Goal: Task Accomplishment & Management: Use online tool/utility

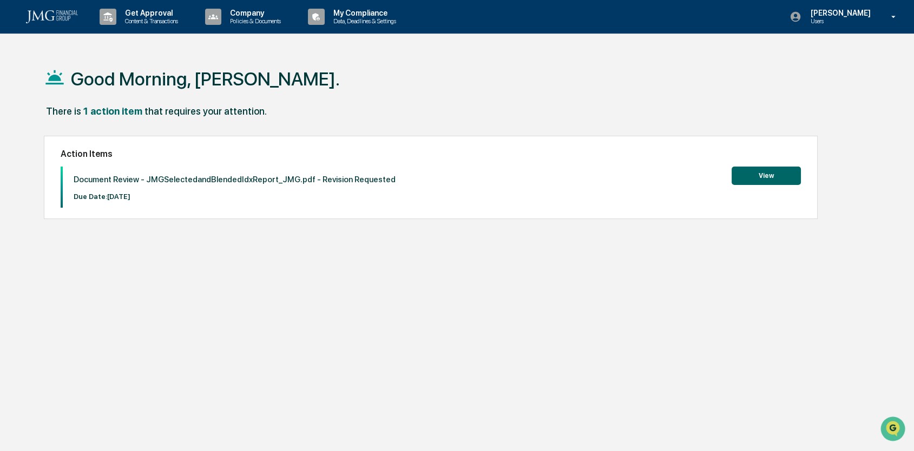
click at [155, 15] on p "Get Approval" at bounding box center [149, 13] width 67 height 9
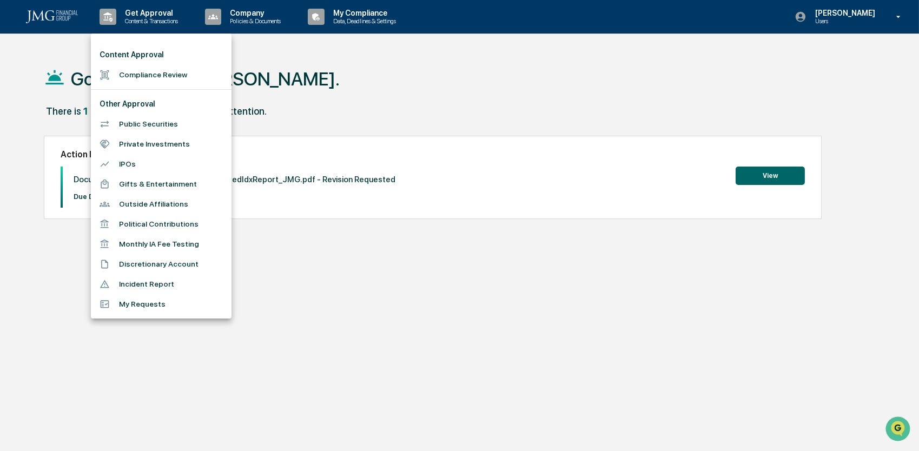
click at [405, 103] on div at bounding box center [459, 225] width 919 height 451
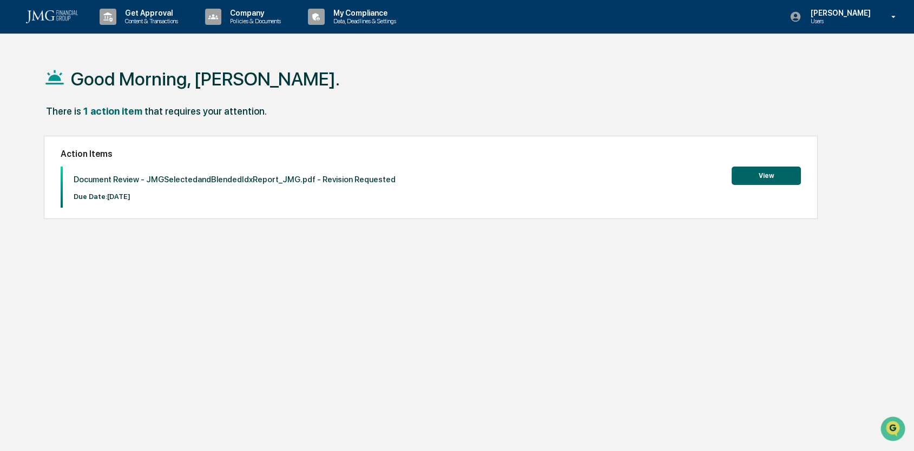
click at [156, 11] on p "Get Approval" at bounding box center [149, 13] width 67 height 9
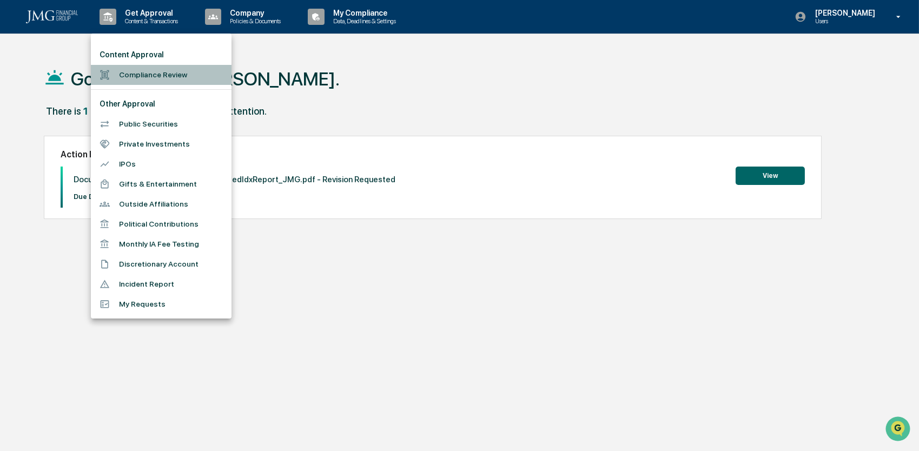
click at [128, 71] on li "Compliance Review" at bounding box center [161, 75] width 141 height 20
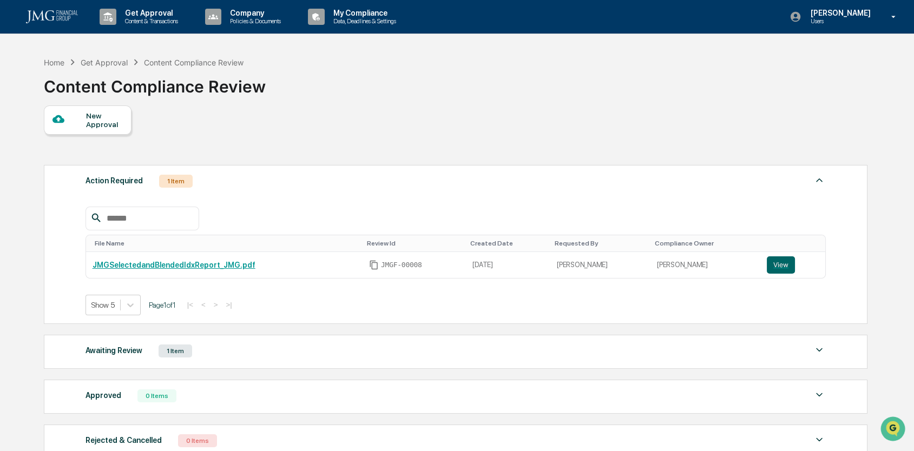
scroll to position [54, 0]
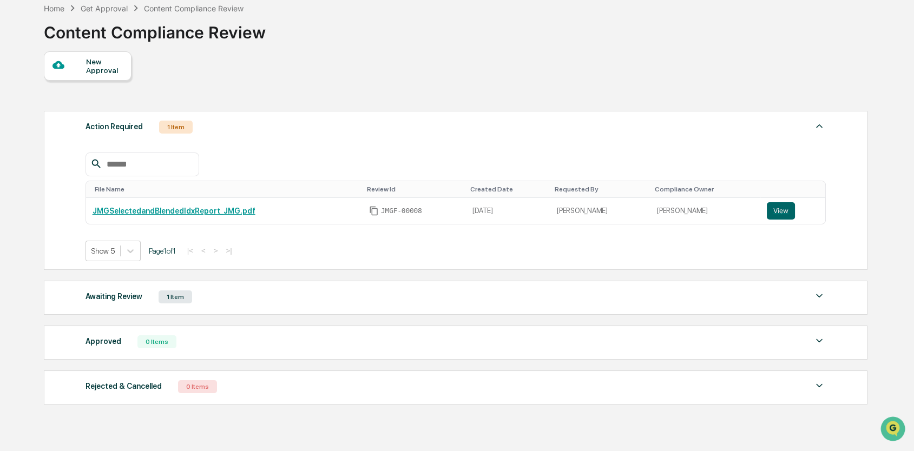
click at [174, 122] on div "1 Item" at bounding box center [176, 127] width 34 height 13
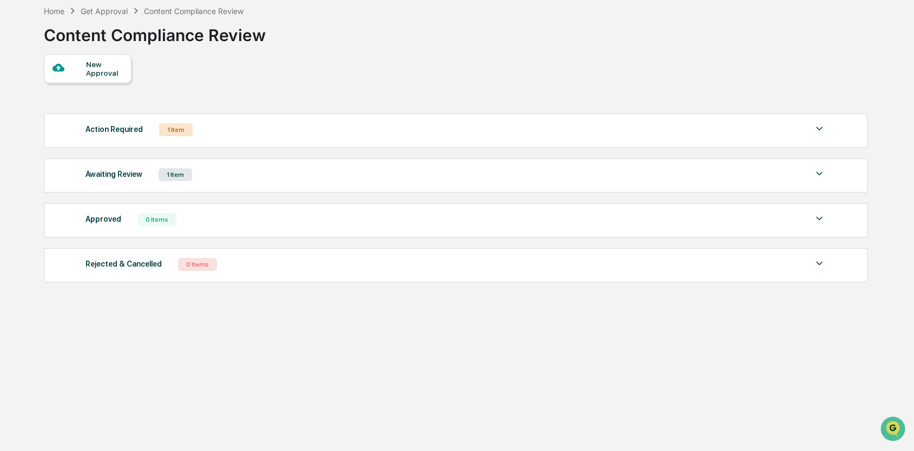
click at [174, 122] on div "Action Required 1 Item" at bounding box center [455, 129] width 740 height 15
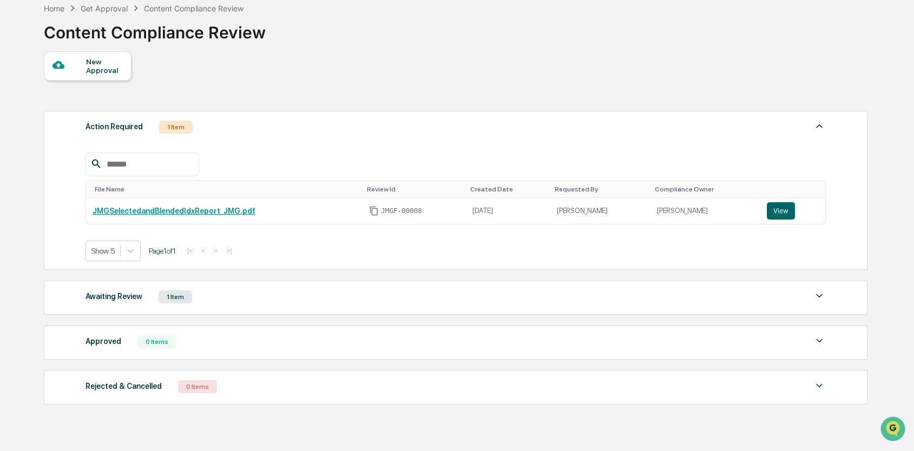
click at [770, 214] on button "View" at bounding box center [780, 210] width 28 height 17
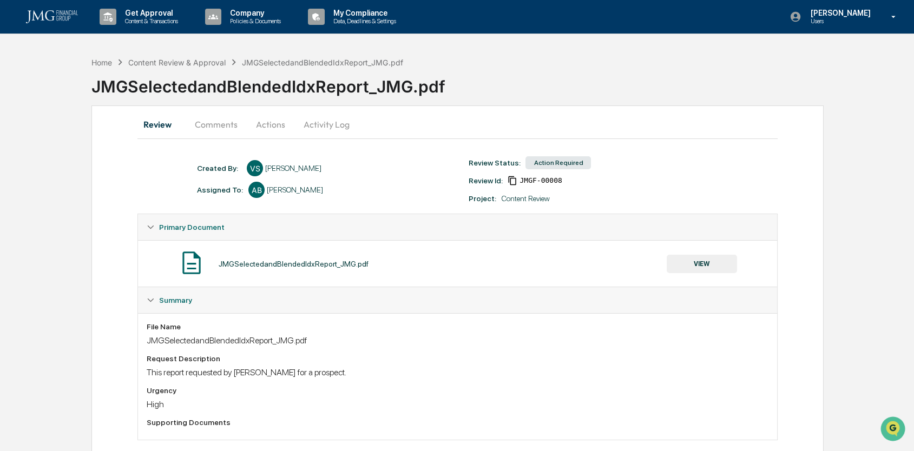
click at [224, 122] on button "Comments" at bounding box center [216, 124] width 60 height 26
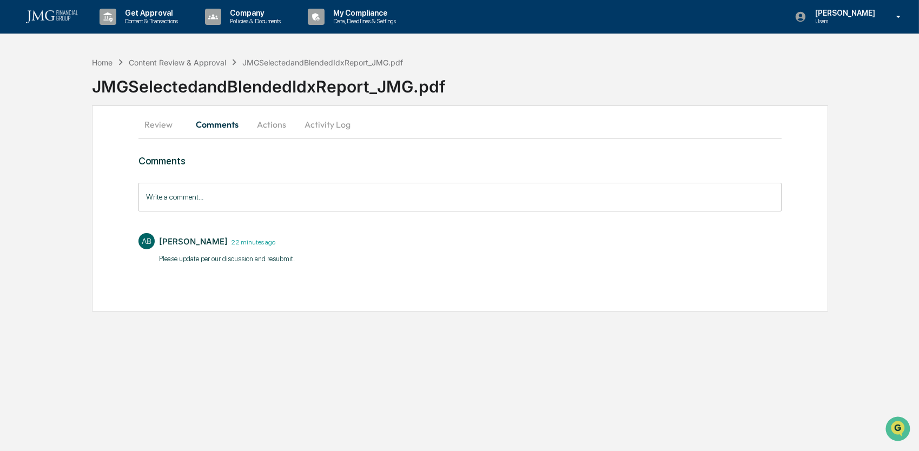
click at [276, 124] on button "Actions" at bounding box center [271, 124] width 49 height 26
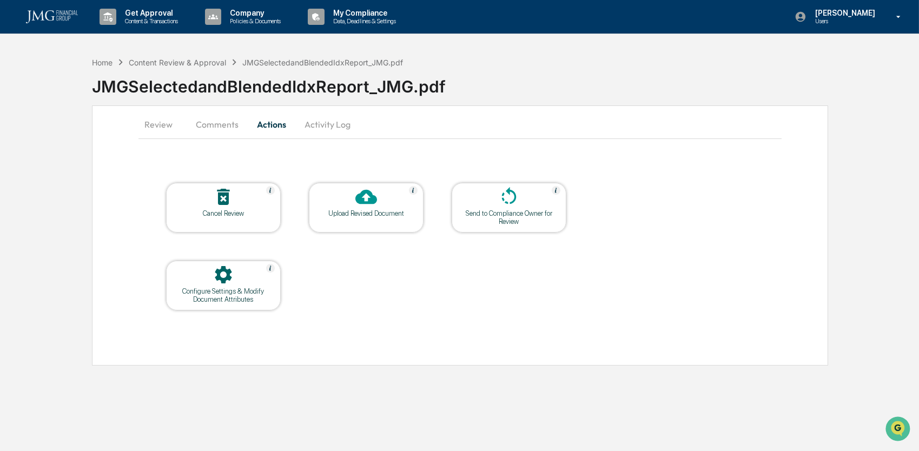
click at [368, 204] on icon at bounding box center [366, 197] width 22 height 22
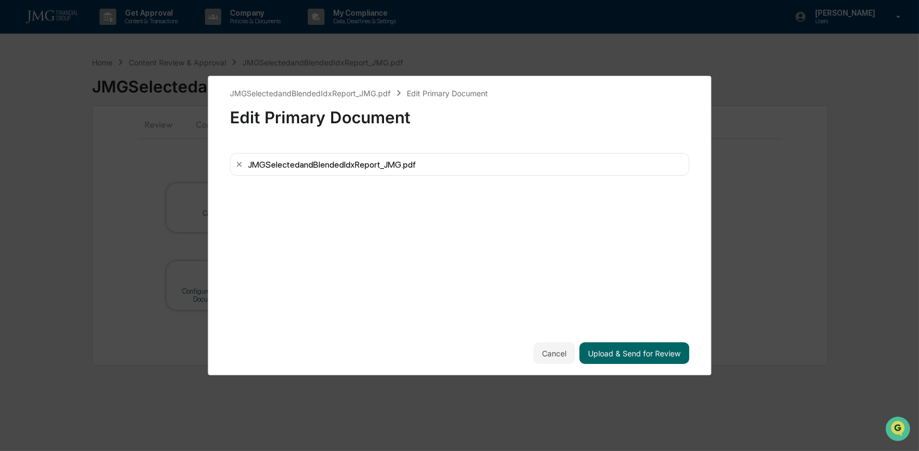
click at [667, 342] on button "Upload & Send for Review" at bounding box center [634, 353] width 110 height 22
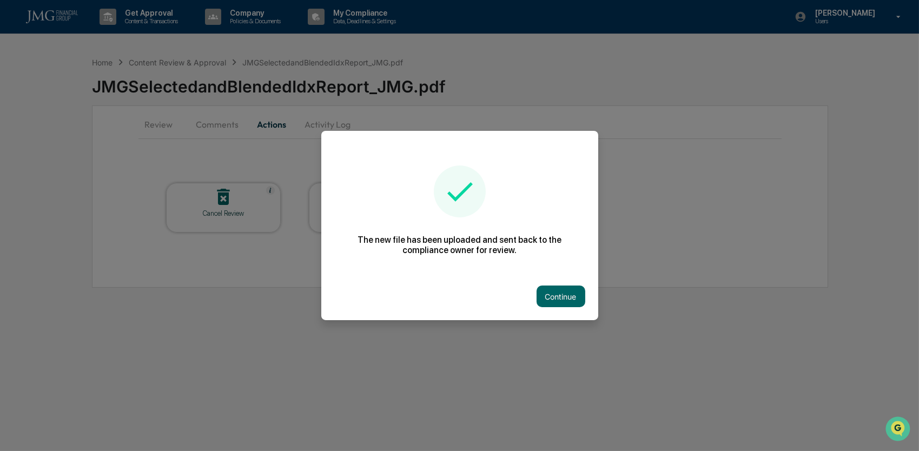
click at [572, 293] on button "Continue" at bounding box center [561, 297] width 49 height 22
